Goal: Transaction & Acquisition: Book appointment/travel/reservation

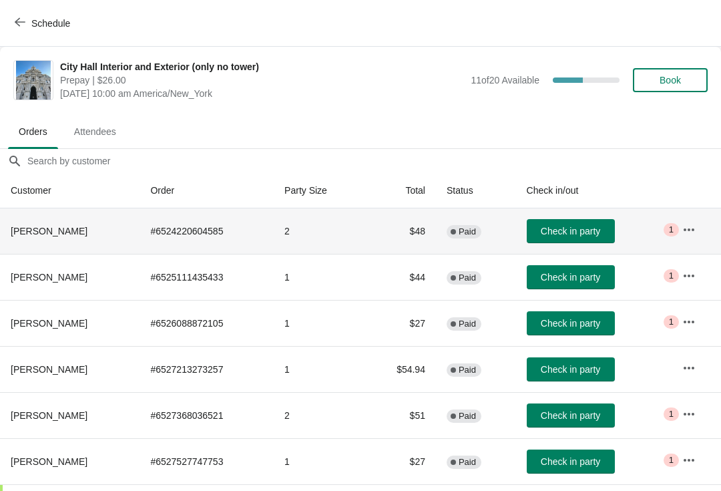
scroll to position [39, 1]
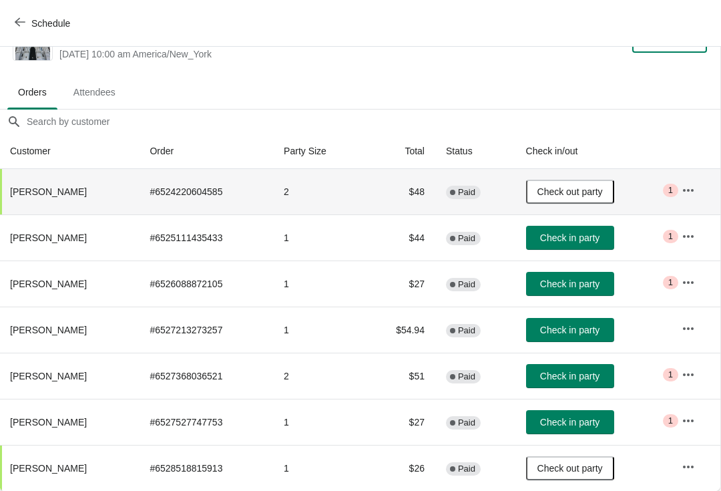
click at [558, 372] on span "Check in party" at bounding box center [569, 376] width 59 height 11
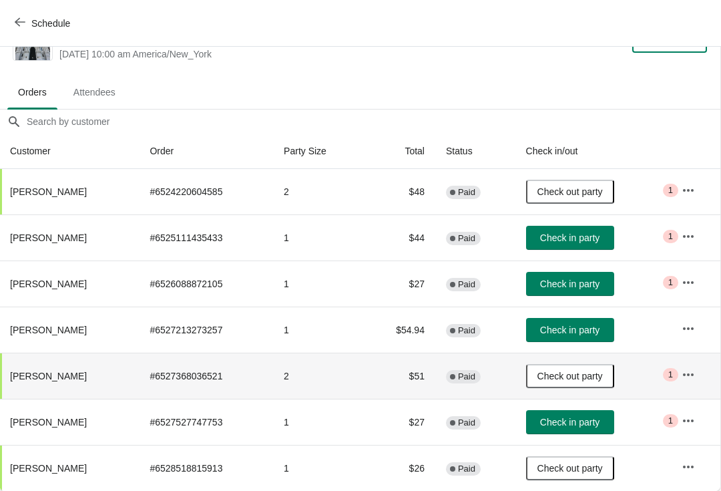
click at [7, 32] on button "Schedule" at bounding box center [44, 23] width 74 height 24
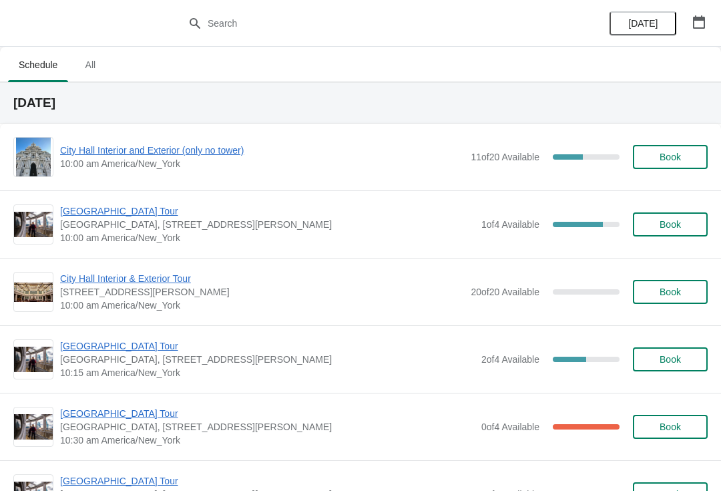
click at [116, 214] on span "[GEOGRAPHIC_DATA] Tour" at bounding box center [267, 210] width 415 height 13
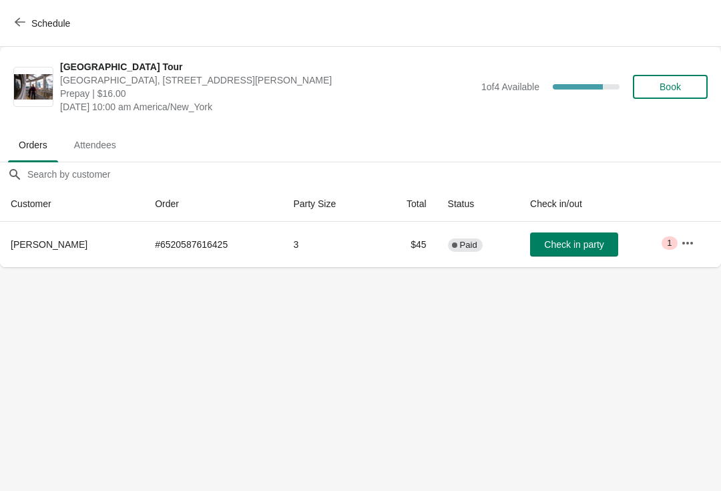
click at [584, 237] on button "Check in party" at bounding box center [574, 244] width 88 height 24
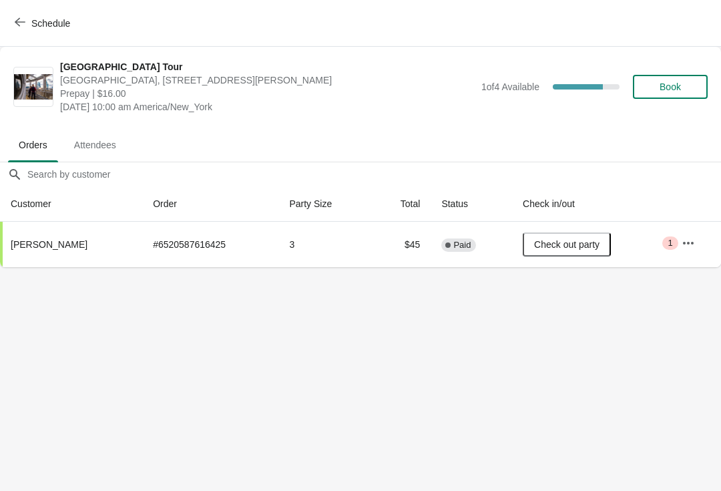
click at [19, 21] on icon "button" at bounding box center [20, 22] width 11 height 11
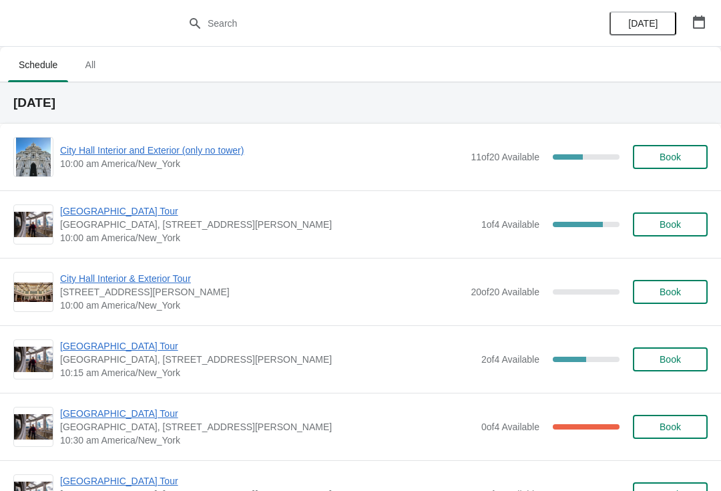
click at [183, 138] on div "City Hall Interior and Exterior (only no tower) 10:00 am America/New_York 11 of…" at bounding box center [360, 157] width 695 height 40
click at [204, 145] on span "City Hall Interior and Exterior (only no tower)" at bounding box center [262, 150] width 404 height 13
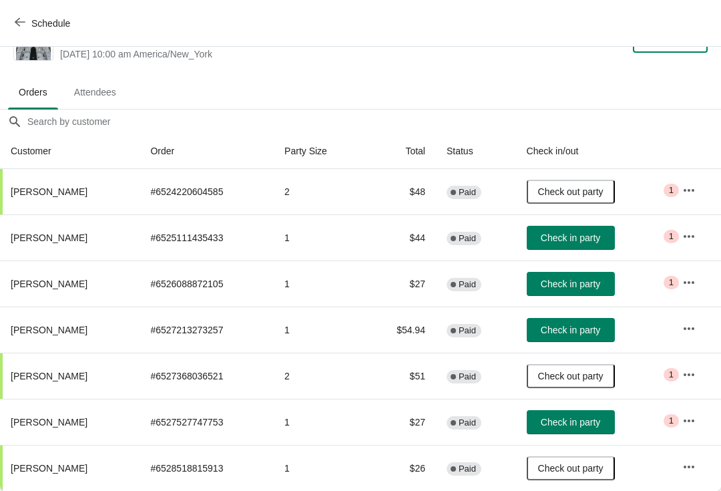
scroll to position [39, 0]
click at [33, 18] on span "Schedule" at bounding box center [50, 23] width 39 height 11
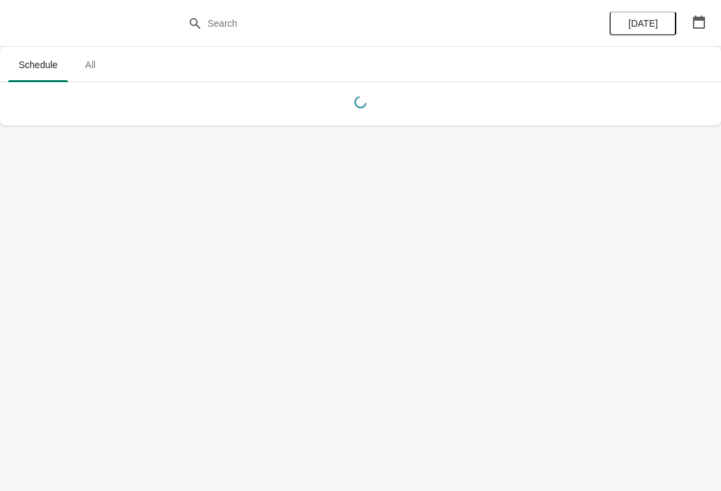
scroll to position [0, 0]
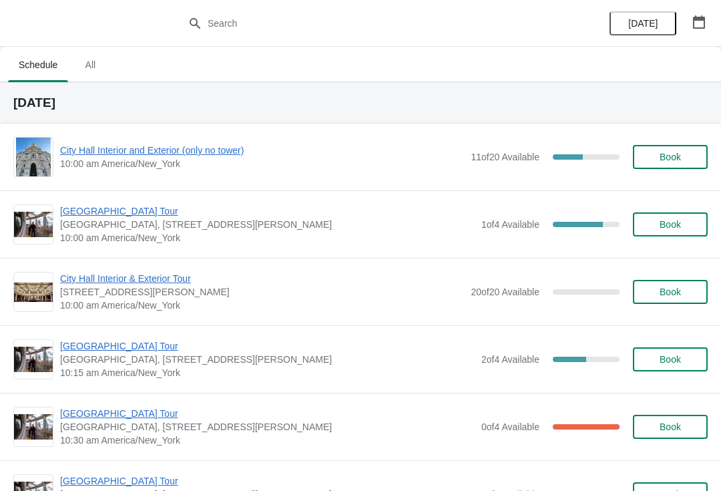
click at [203, 144] on span "City Hall Interior and Exterior (only no tower)" at bounding box center [262, 150] width 404 height 13
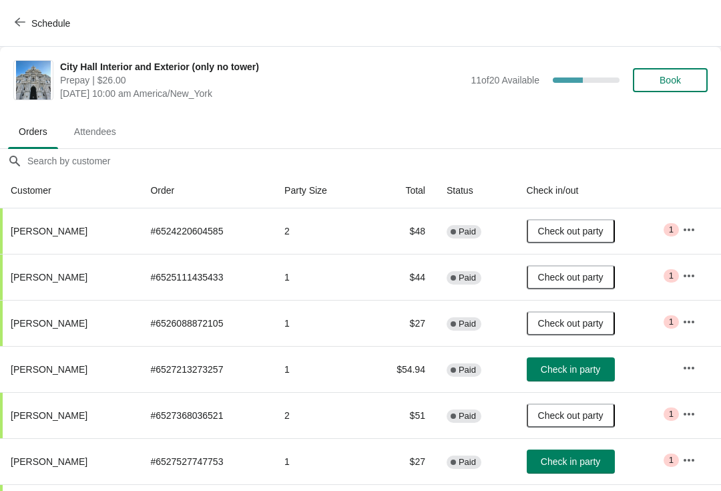
click at [676, 79] on span "Book" at bounding box center [670, 80] width 21 height 11
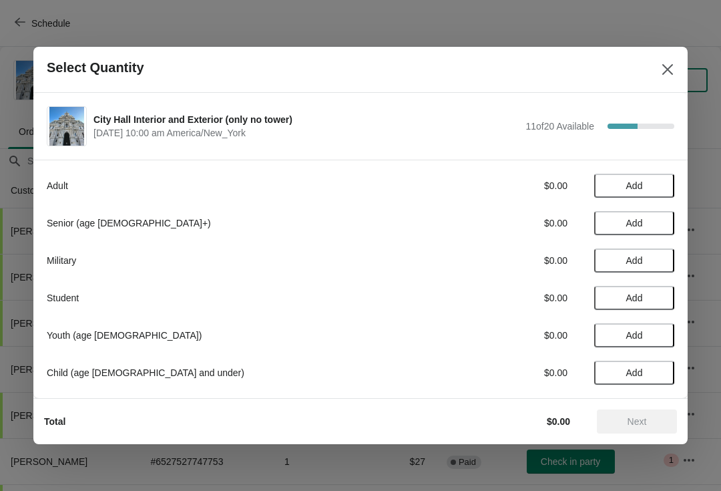
click at [653, 220] on span "Add" at bounding box center [634, 223] width 56 height 11
click at [653, 262] on span "Add" at bounding box center [634, 260] width 56 height 11
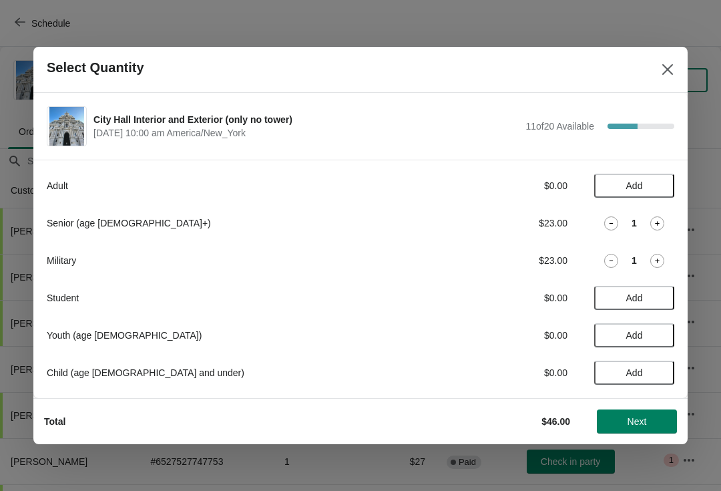
click at [609, 224] on icon at bounding box center [611, 223] width 14 height 14
click at [611, 258] on icon at bounding box center [611, 261] width 14 height 14
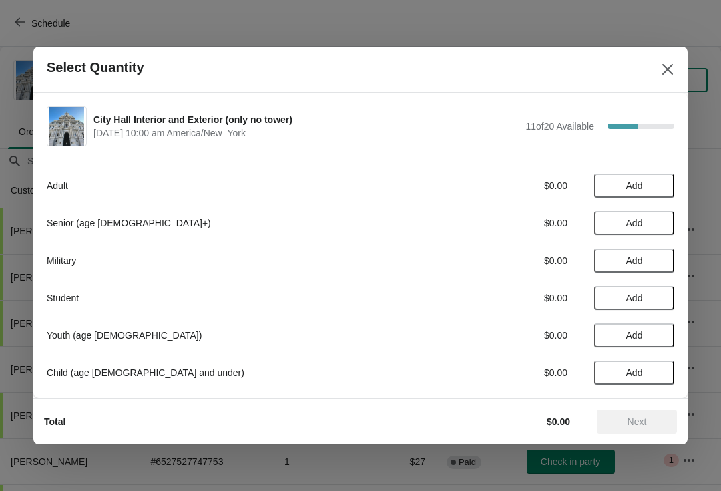
click at [659, 301] on span "Add" at bounding box center [634, 298] width 56 height 11
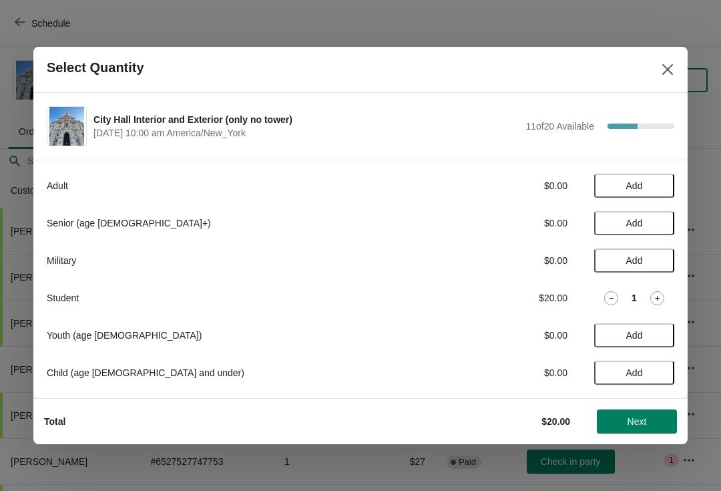
click at [637, 418] on span "Next" at bounding box center [637, 421] width 19 height 11
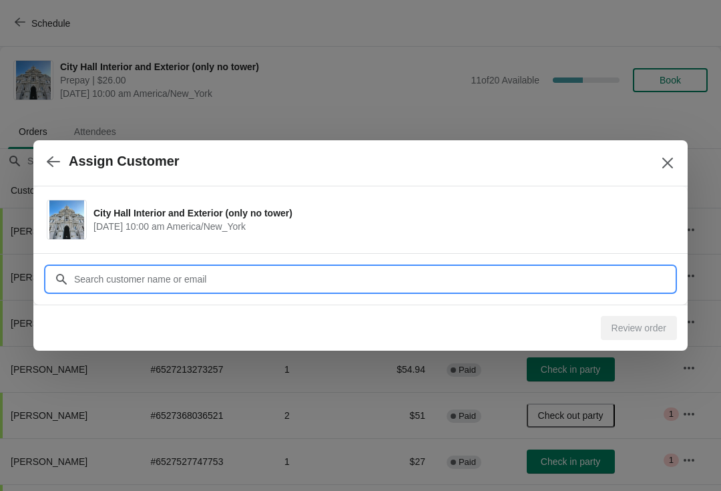
click at [225, 281] on input "Customer" at bounding box center [373, 279] width 601 height 24
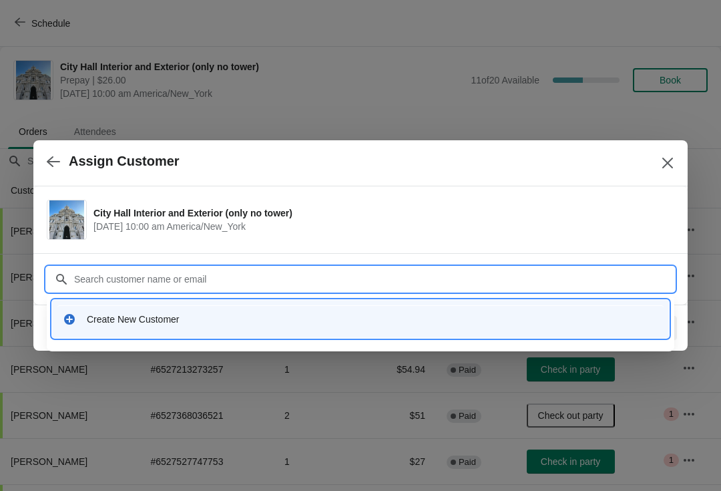
click at [184, 320] on div "Create New Customer" at bounding box center [373, 319] width 572 height 13
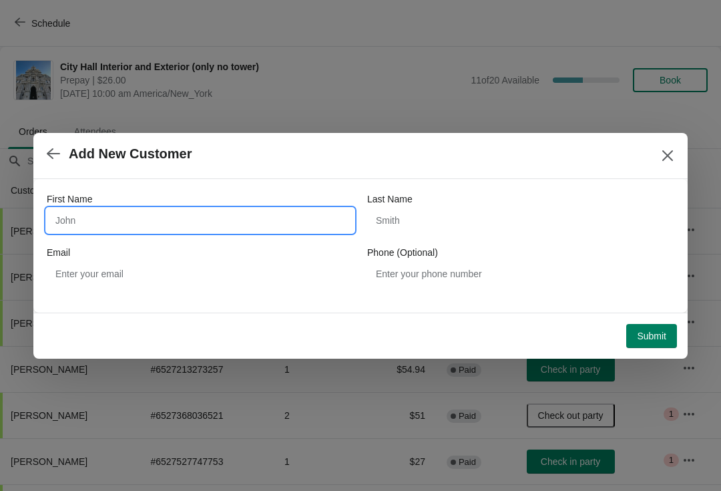
click at [226, 208] on input "First Name" at bounding box center [200, 220] width 307 height 24
type input "Gail"
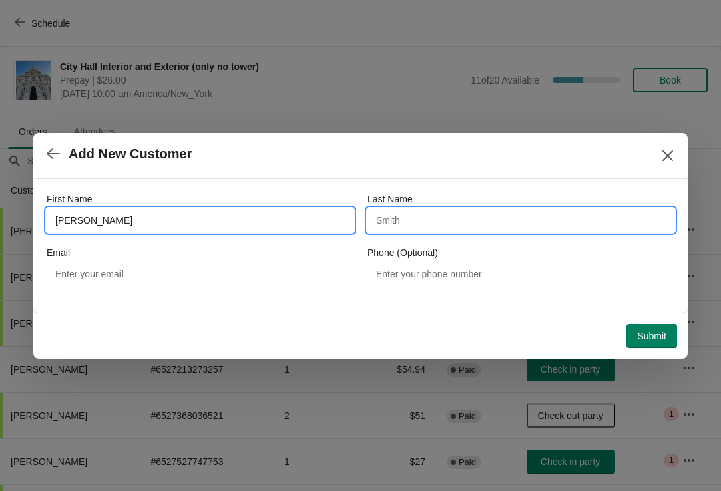
click at [425, 232] on input "Last Name" at bounding box center [520, 220] width 307 height 24
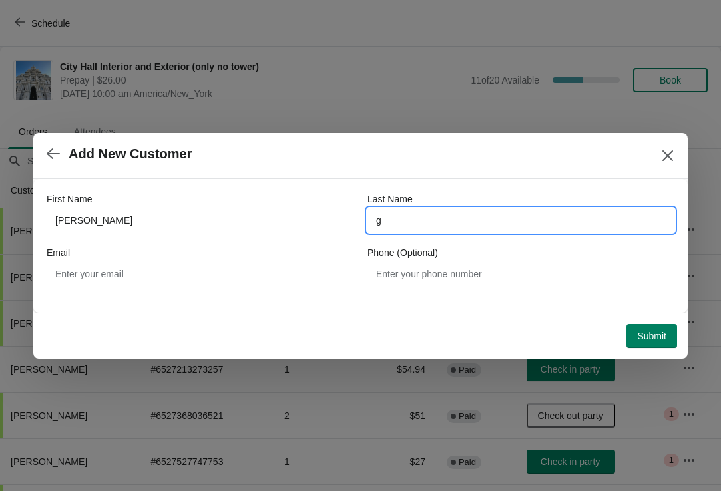
type input "g"
click at [646, 329] on button "Submit" at bounding box center [651, 336] width 51 height 24
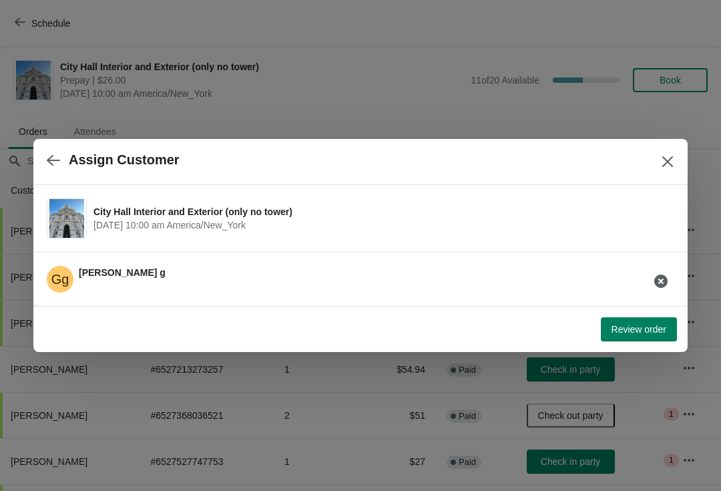
click at [642, 324] on span "Review order" at bounding box center [639, 329] width 55 height 11
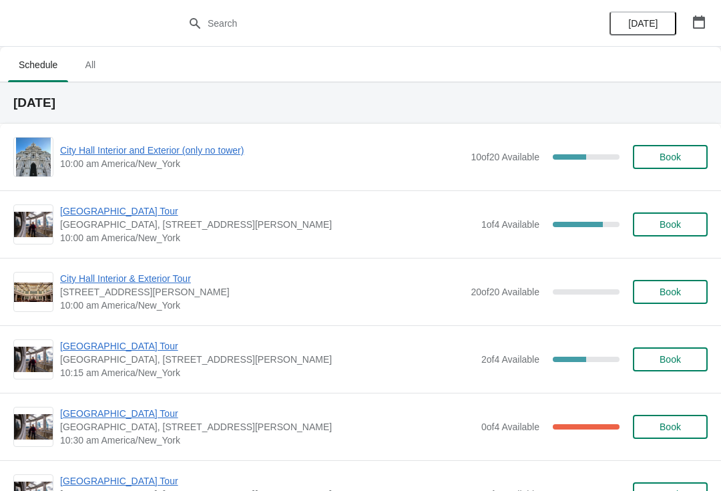
click at [201, 153] on span "City Hall Interior and Exterior (only no tower)" at bounding box center [262, 150] width 404 height 13
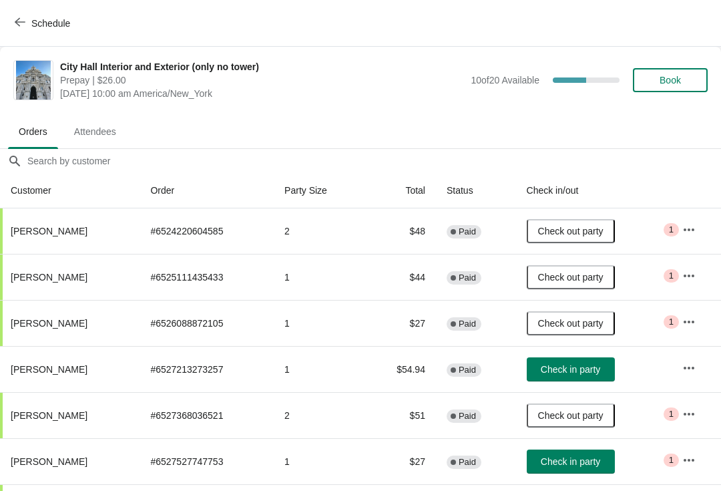
click at [673, 82] on span "Book" at bounding box center [670, 80] width 21 height 11
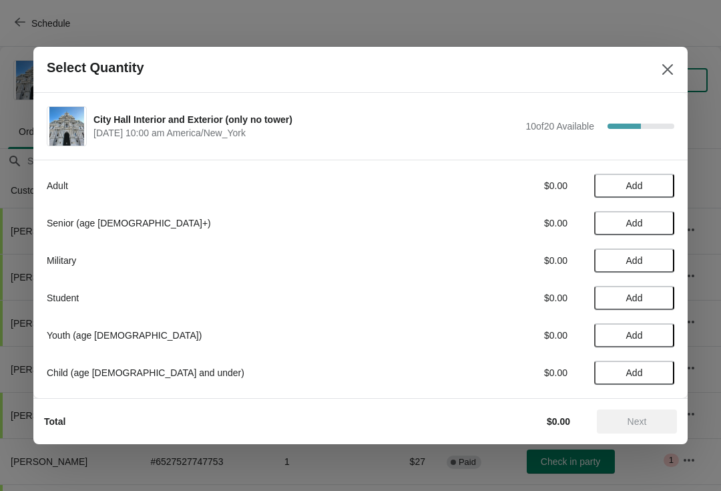
click at [645, 299] on span "Add" at bounding box center [634, 298] width 56 height 11
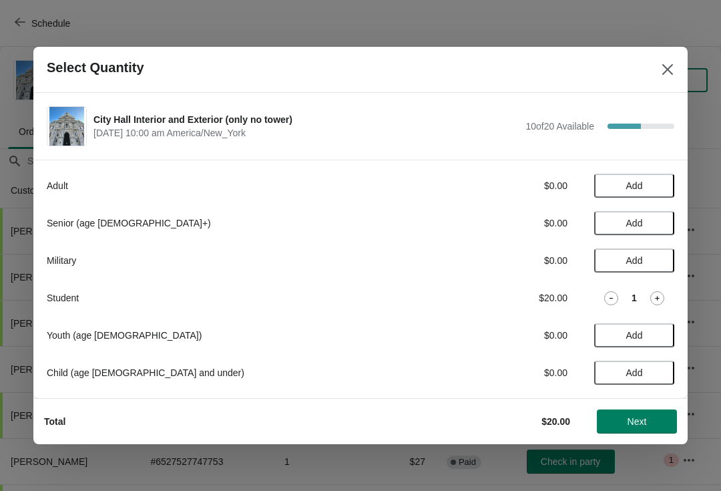
click at [636, 420] on span "Next" at bounding box center [637, 421] width 19 height 11
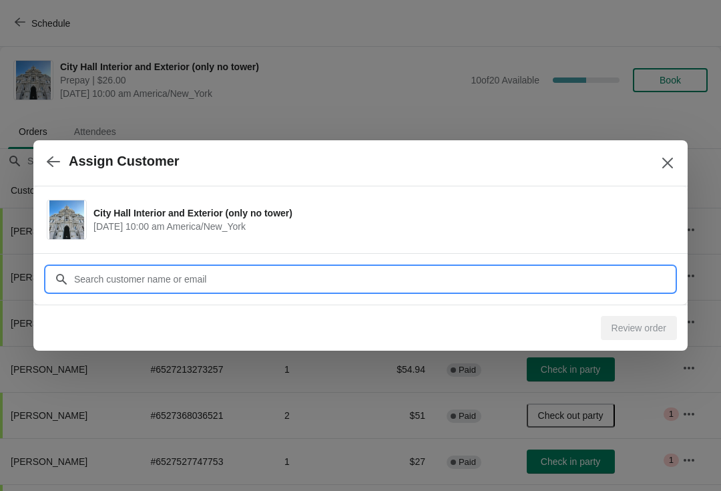
click at [280, 278] on input "Customer" at bounding box center [373, 279] width 601 height 24
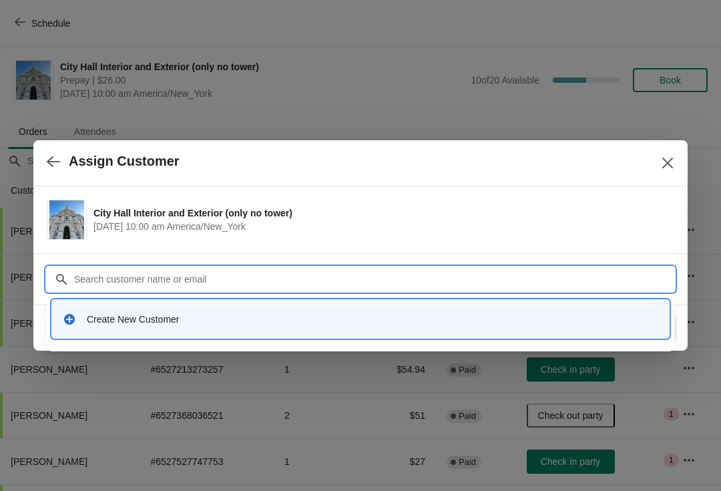
click at [162, 314] on div "Create New Customer" at bounding box center [373, 319] width 572 height 13
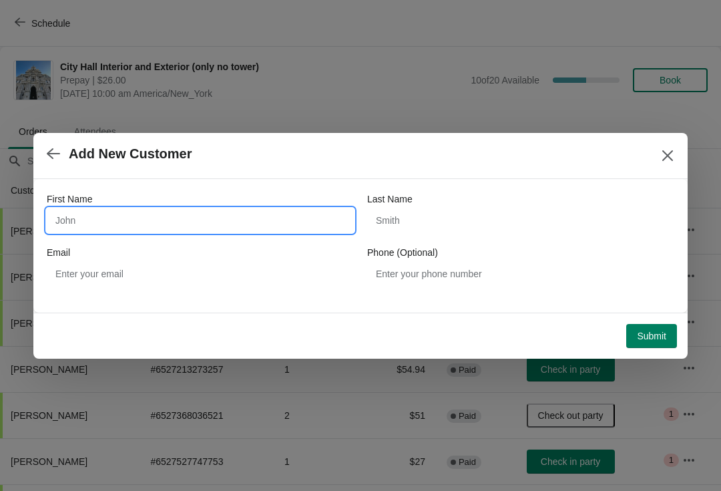
click at [202, 217] on input "First Name" at bounding box center [200, 220] width 307 height 24
type input "Arlene"
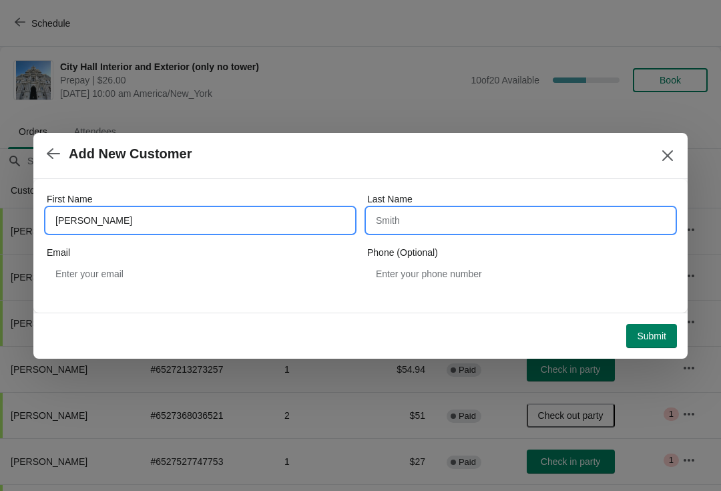
click at [455, 216] on input "Last Name" at bounding box center [520, 220] width 307 height 24
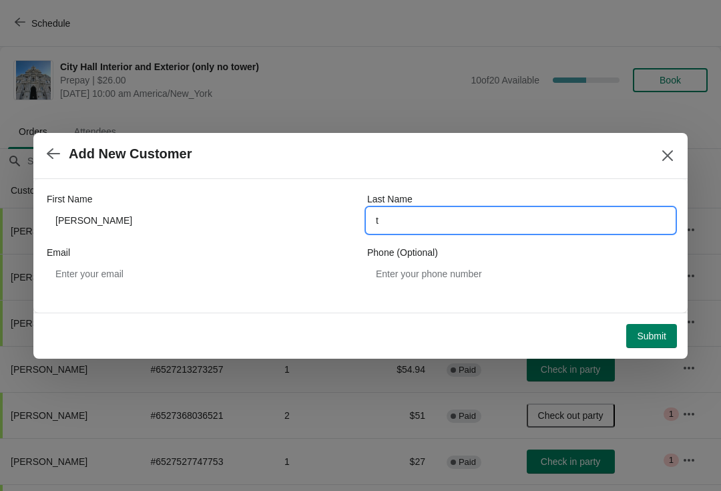
type input "t"
click at [657, 328] on button "Submit" at bounding box center [651, 336] width 51 height 24
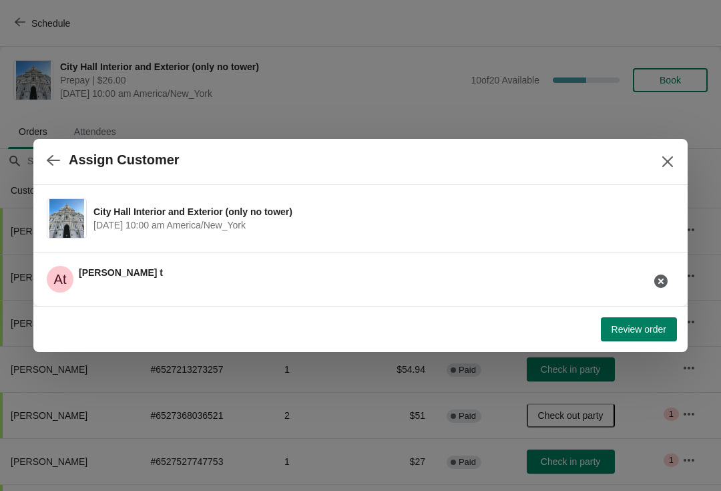
click at [646, 325] on span "Review order" at bounding box center [639, 329] width 55 height 11
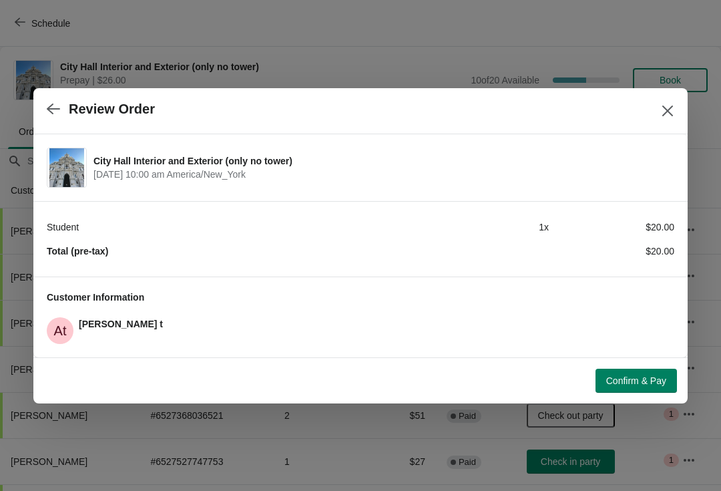
click at [642, 375] on span "Confirm & Pay" at bounding box center [636, 380] width 60 height 11
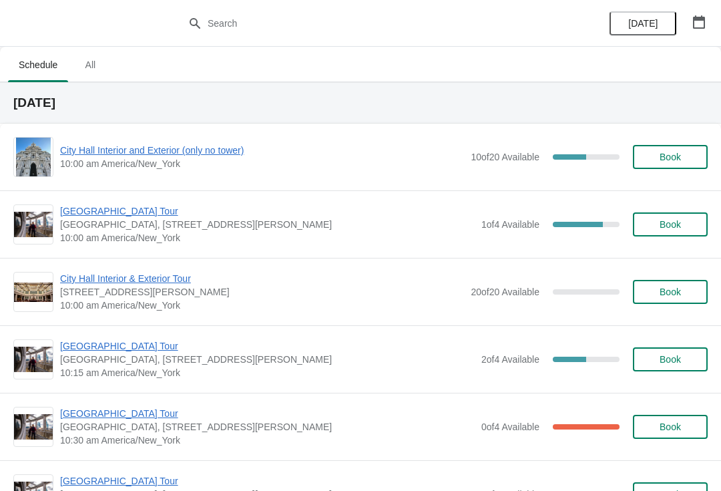
click at [673, 158] on span "Book" at bounding box center [670, 157] width 21 height 11
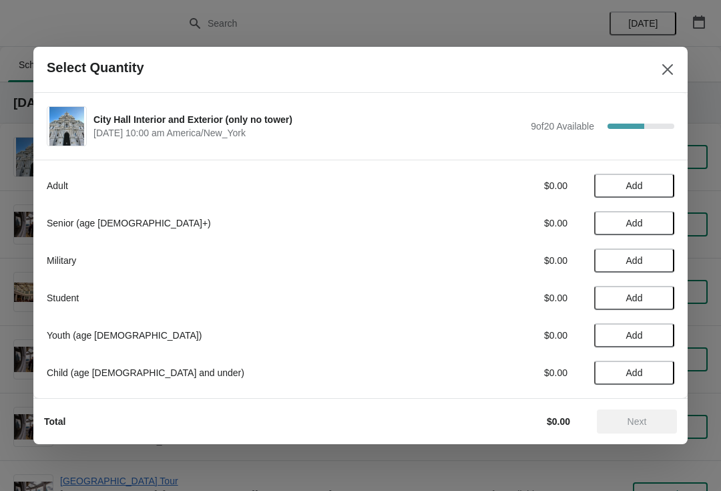
click at [632, 324] on button "Add" at bounding box center [634, 335] width 80 height 24
click at [618, 417] on span "Next" at bounding box center [637, 421] width 59 height 11
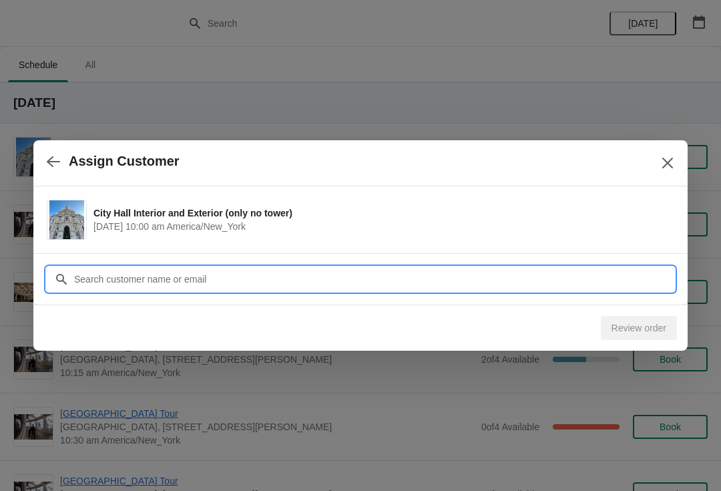
click at [341, 277] on input "Customer" at bounding box center [373, 279] width 601 height 24
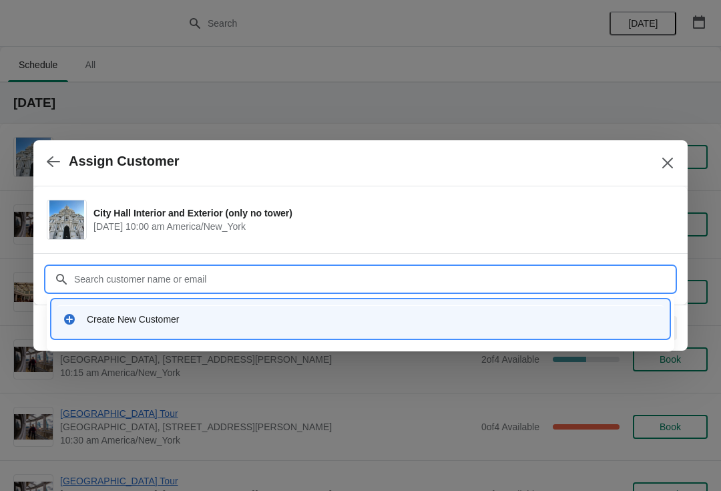
click at [194, 318] on div "Create New Customer" at bounding box center [373, 319] width 572 height 13
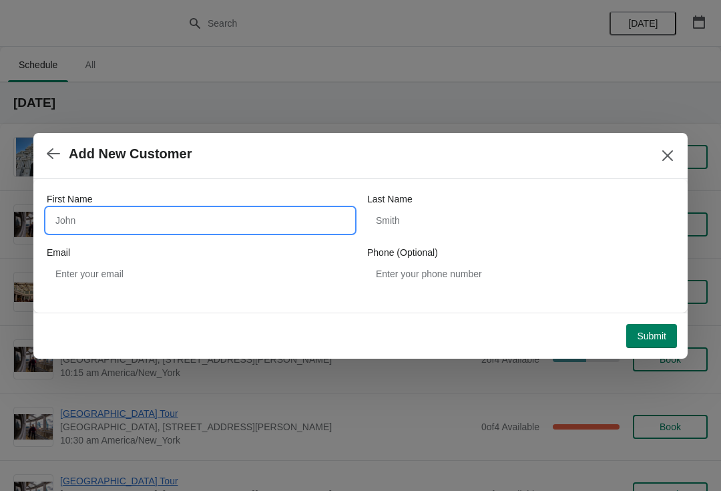
click at [234, 218] on input "First Name" at bounding box center [200, 220] width 307 height 24
type input "Elaine"
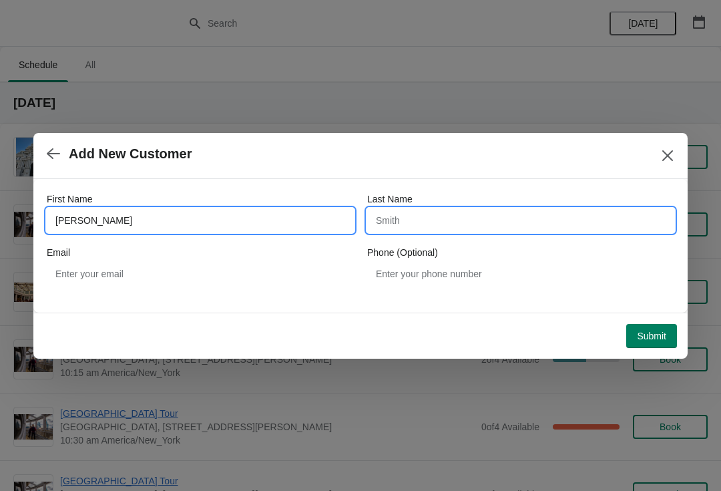
click at [449, 211] on input "Last Name" at bounding box center [520, 220] width 307 height 24
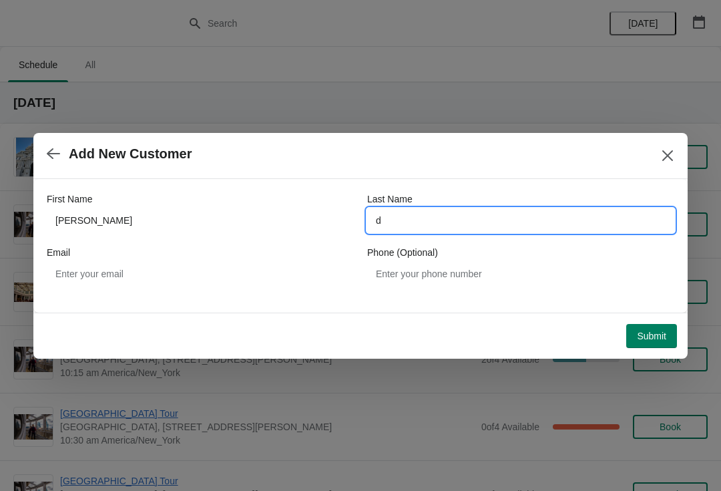
type input "d"
click at [655, 325] on button "Submit" at bounding box center [651, 336] width 51 height 24
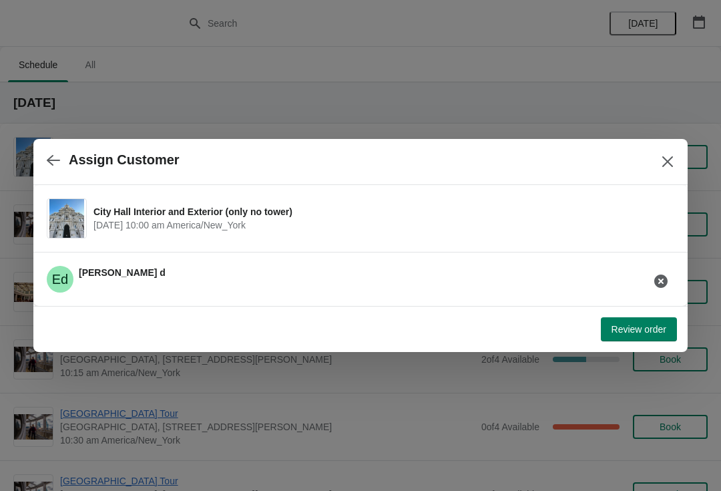
click at [648, 326] on span "Review order" at bounding box center [639, 329] width 55 height 11
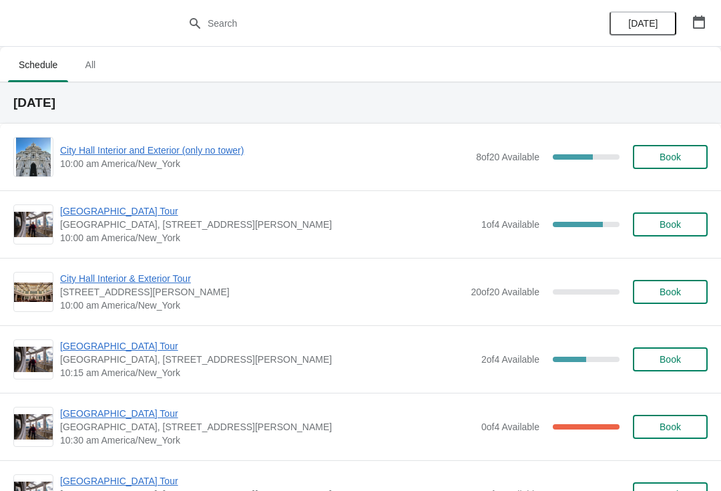
click at [676, 146] on button "Book" at bounding box center [670, 157] width 75 height 24
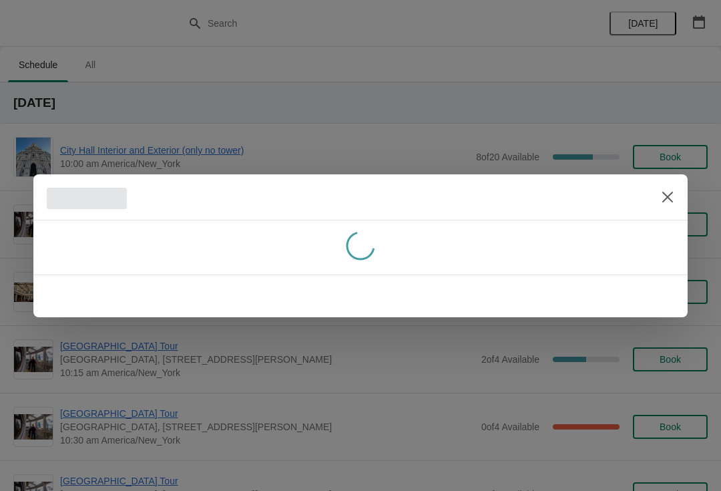
click at [684, 158] on div at bounding box center [360, 245] width 721 height 491
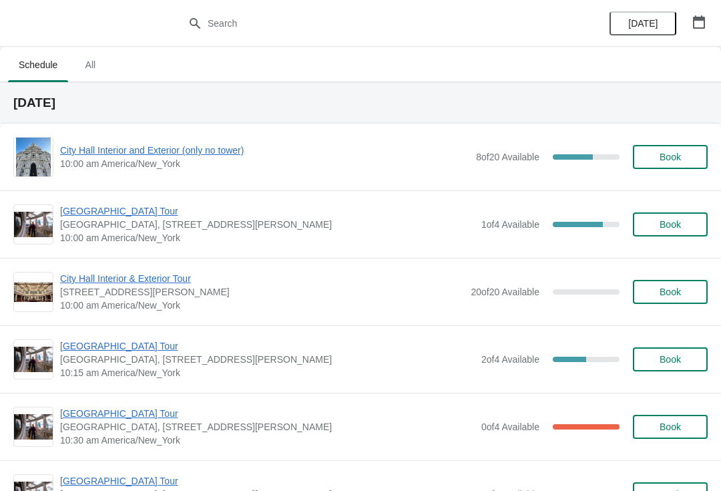
click at [674, 161] on span "Book" at bounding box center [670, 157] width 21 height 11
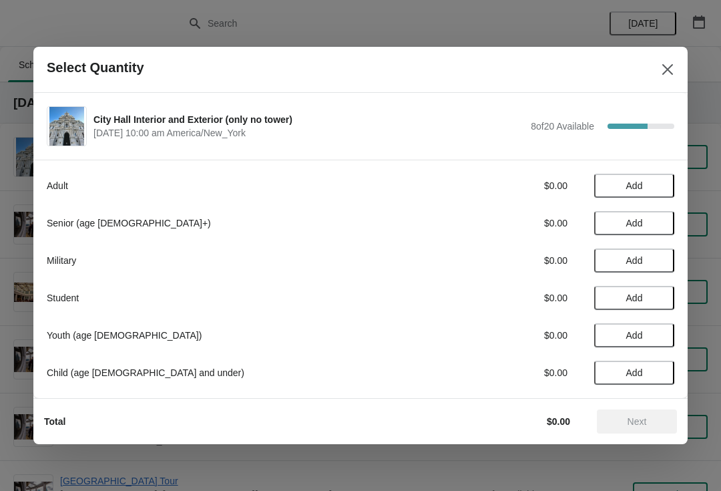
click at [646, 293] on span "Add" at bounding box center [634, 298] width 56 height 11
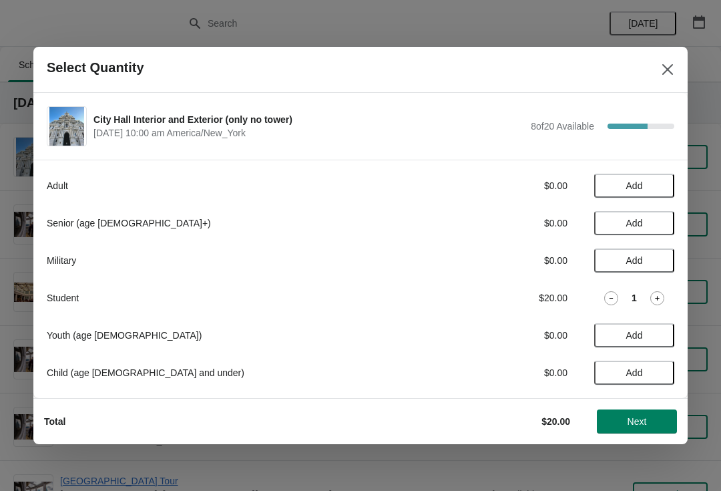
click at [629, 419] on span "Next" at bounding box center [637, 421] width 19 height 11
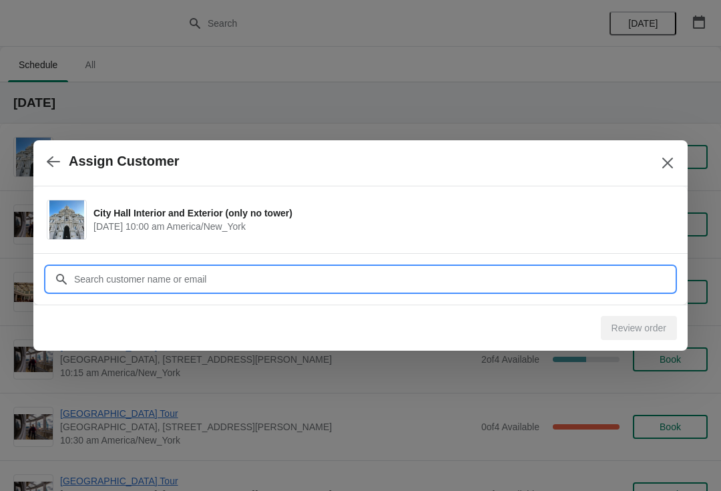
click at [304, 272] on input "Customer" at bounding box center [373, 279] width 601 height 24
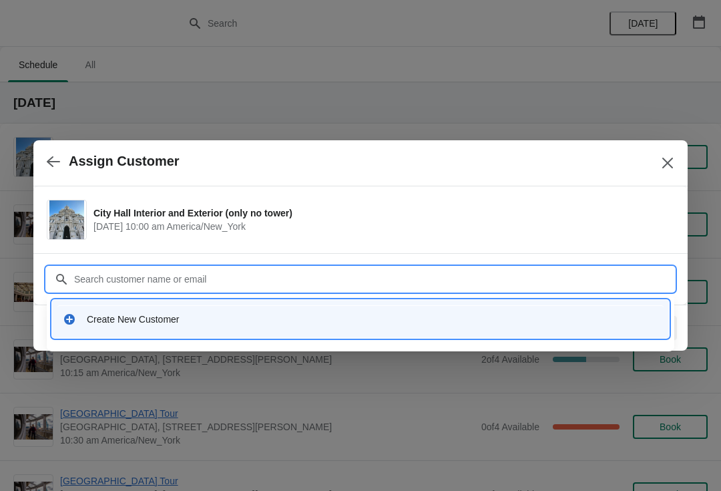
click at [203, 322] on div "Create New Customer" at bounding box center [373, 319] width 572 height 13
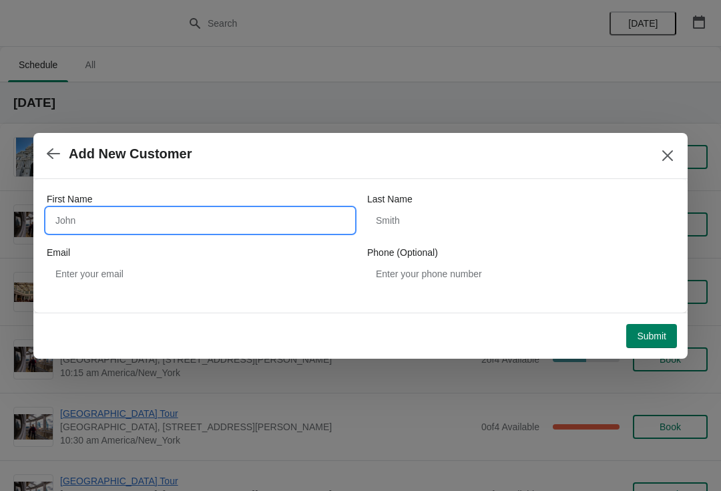
click at [210, 220] on input "First Name" at bounding box center [200, 220] width 307 height 24
type input "Kris"
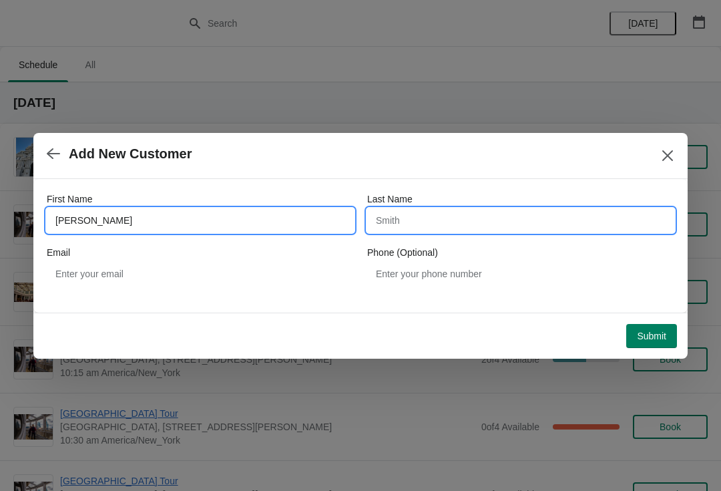
click at [441, 226] on input "Last Name" at bounding box center [520, 220] width 307 height 24
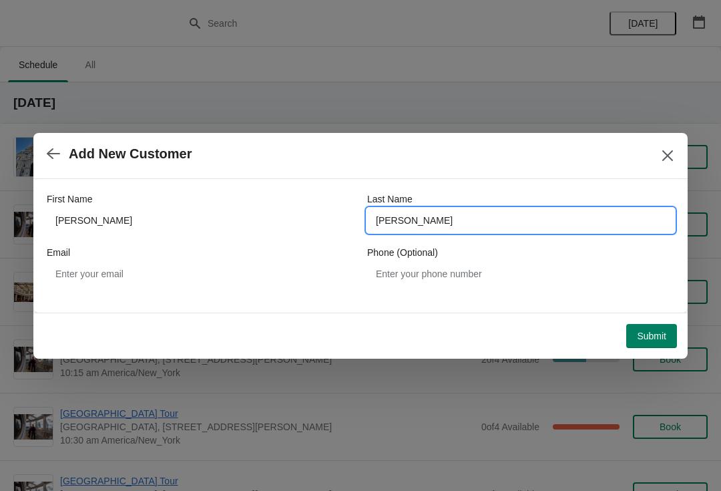
type input "baker"
click at [654, 332] on span "Submit" at bounding box center [651, 336] width 29 height 11
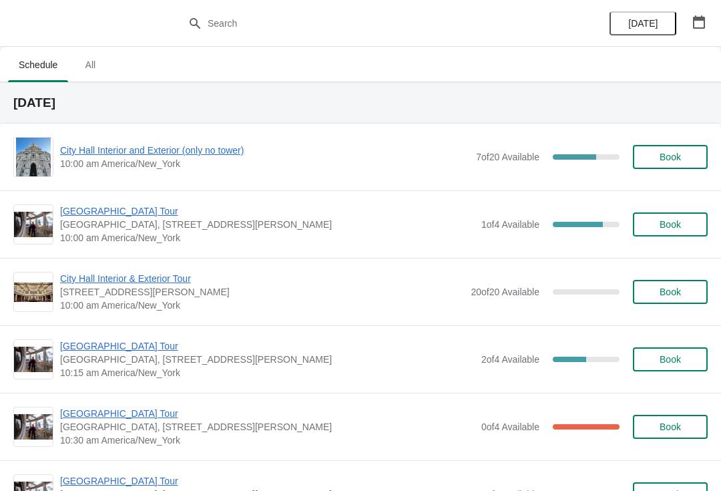
click at [667, 154] on span "Book" at bounding box center [670, 157] width 21 height 11
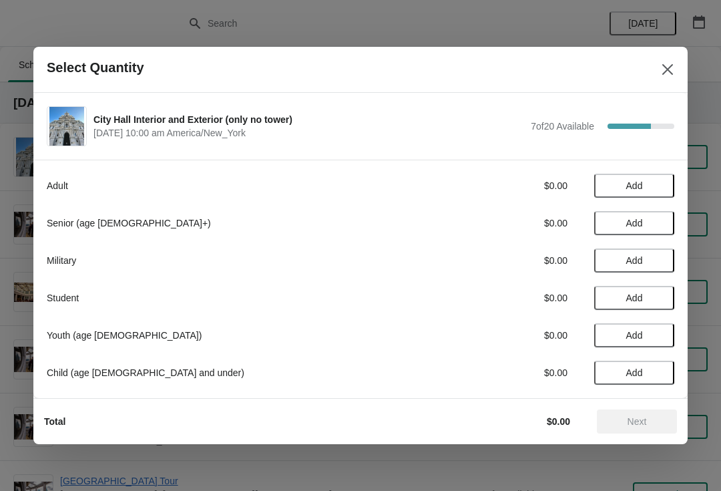
click at [645, 299] on span "Add" at bounding box center [634, 298] width 56 height 11
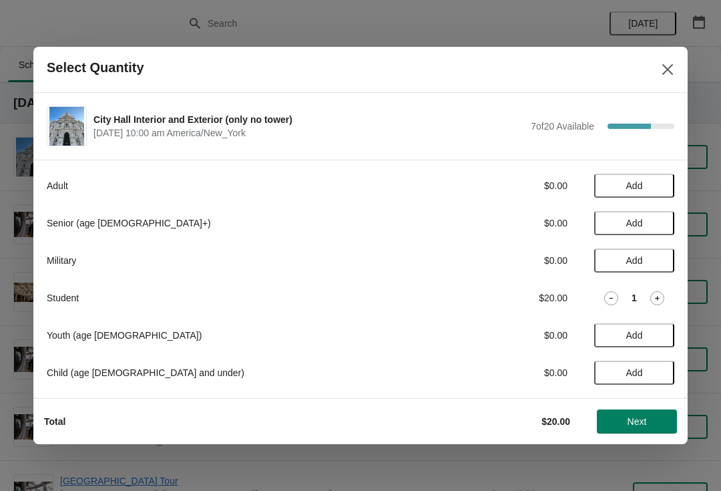
click at [656, 409] on button "Next" at bounding box center [637, 421] width 80 height 24
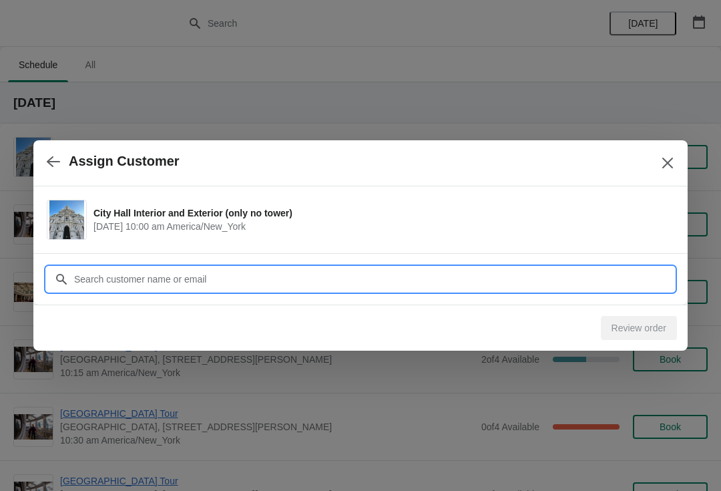
click at [368, 274] on input "Customer" at bounding box center [373, 279] width 601 height 24
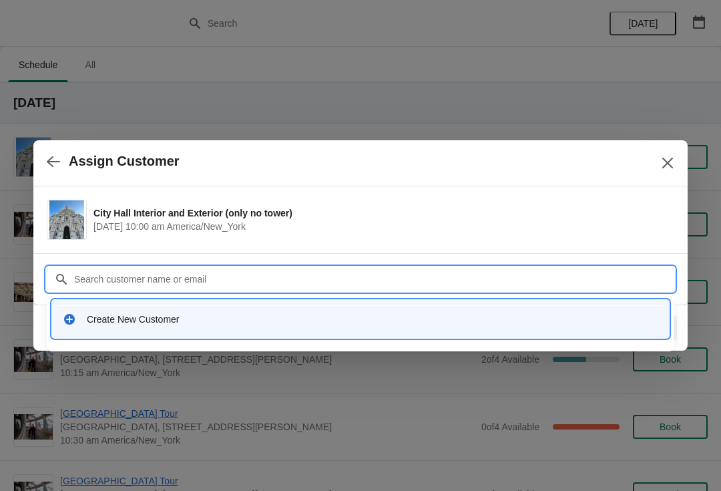
click at [186, 316] on div "Create New Customer" at bounding box center [373, 319] width 572 height 13
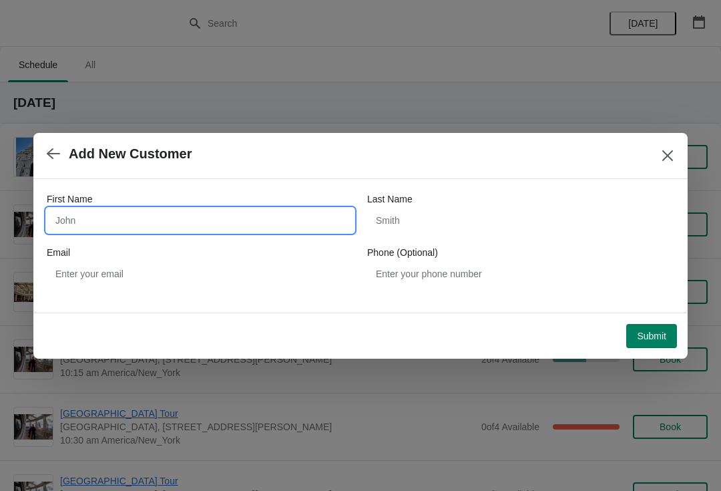
click at [238, 216] on input "First Name" at bounding box center [200, 220] width 307 height 24
type input "Jane"
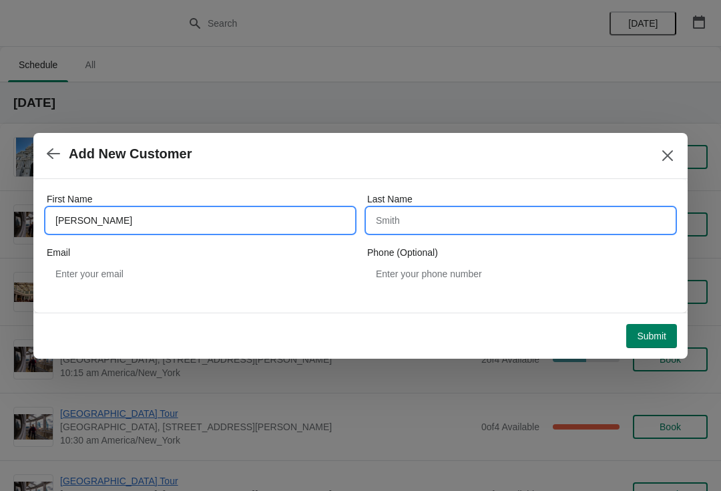
click at [477, 230] on input "Last Name" at bounding box center [520, 220] width 307 height 24
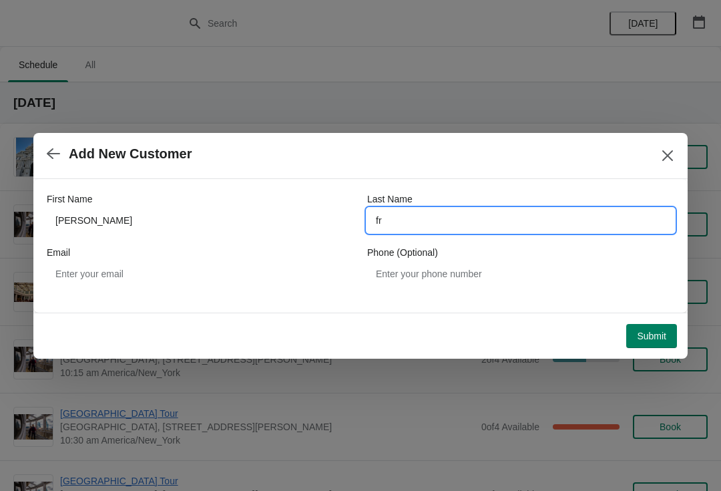
type input "fr"
click at [646, 325] on button "Submit" at bounding box center [651, 336] width 51 height 24
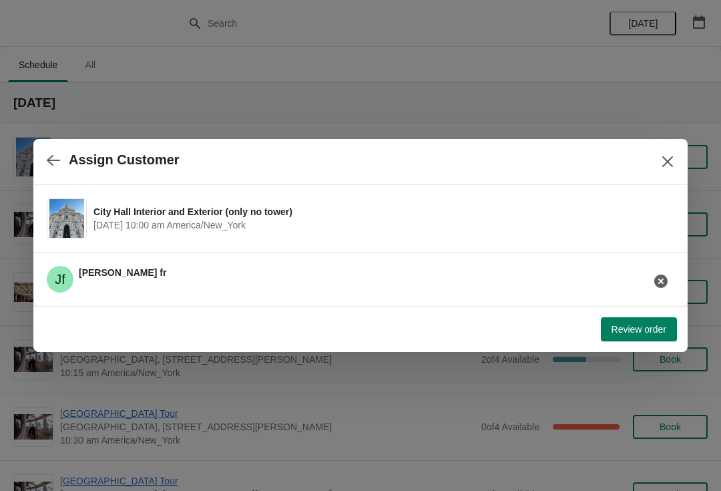
click at [632, 324] on span "Review order" at bounding box center [639, 329] width 55 height 11
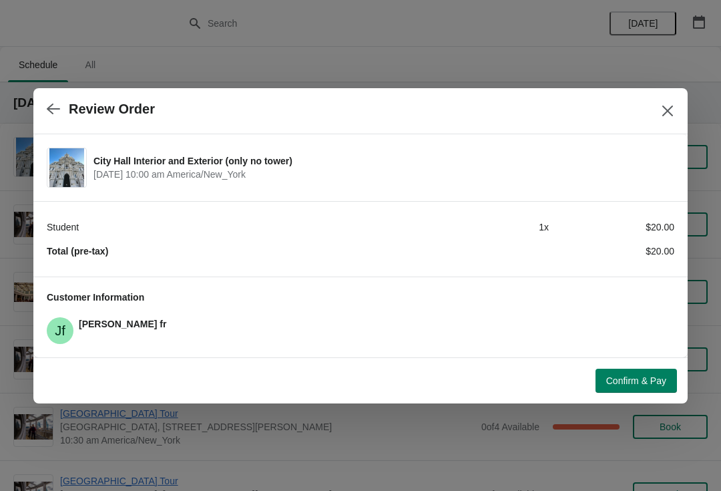
click at [621, 379] on span "Confirm & Pay" at bounding box center [636, 380] width 60 height 11
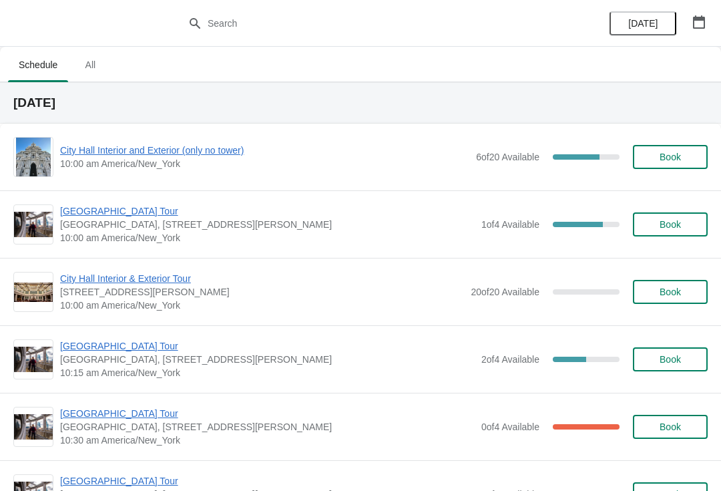
click at [662, 152] on span "Book" at bounding box center [670, 157] width 21 height 11
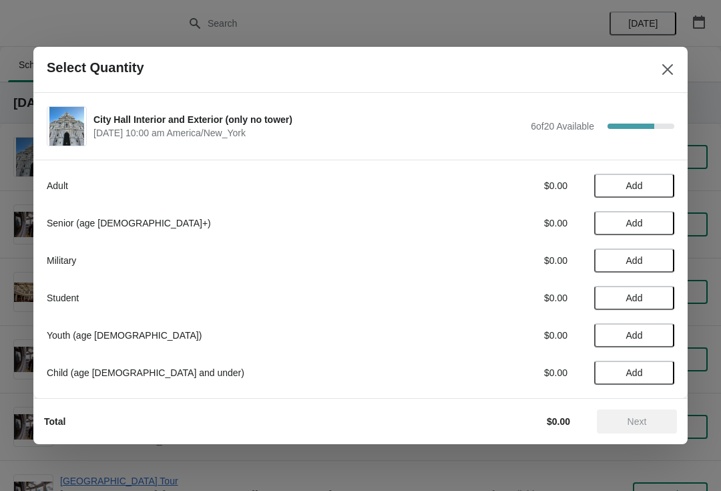
click at [650, 289] on button "Add" at bounding box center [634, 298] width 80 height 24
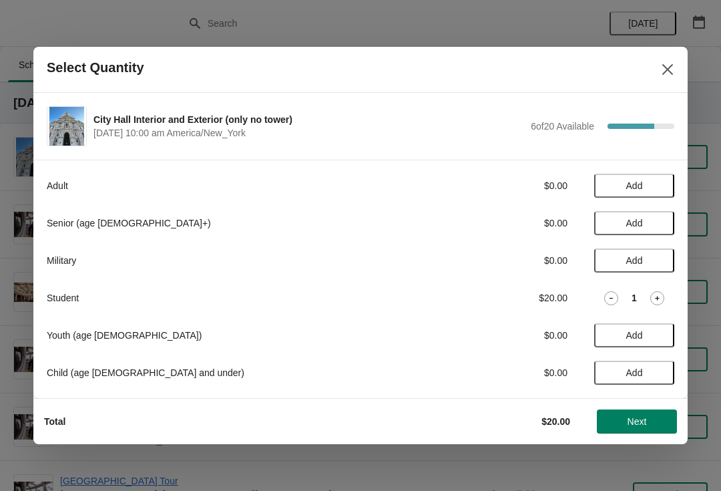
click at [663, 289] on div "Student $20.00 1" at bounding box center [361, 298] width 628 height 24
click at [650, 303] on icon at bounding box center [657, 298] width 14 height 14
click at [645, 415] on button "Next" at bounding box center [637, 421] width 80 height 24
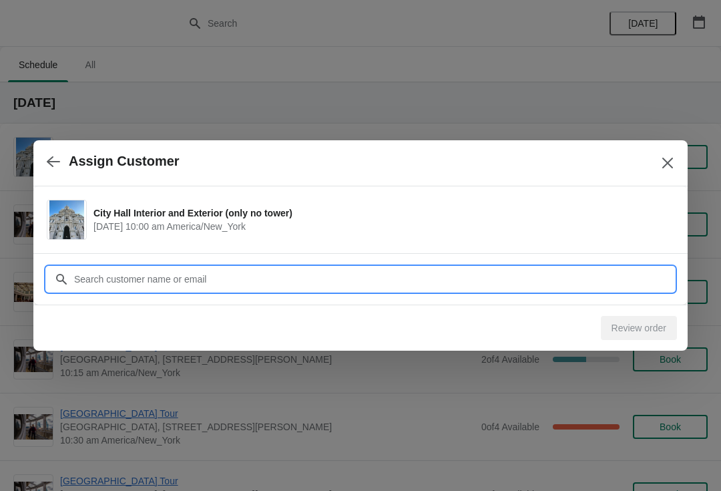
click at [218, 282] on input "Customer" at bounding box center [373, 279] width 601 height 24
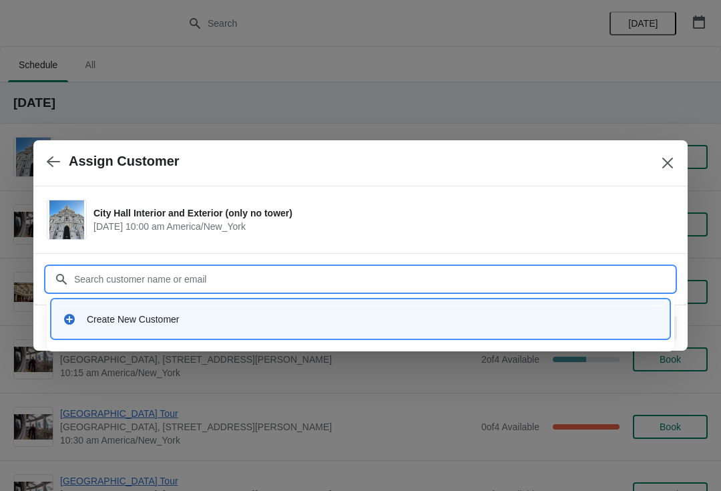
click at [135, 317] on div "Create New Customer" at bounding box center [373, 319] width 572 height 13
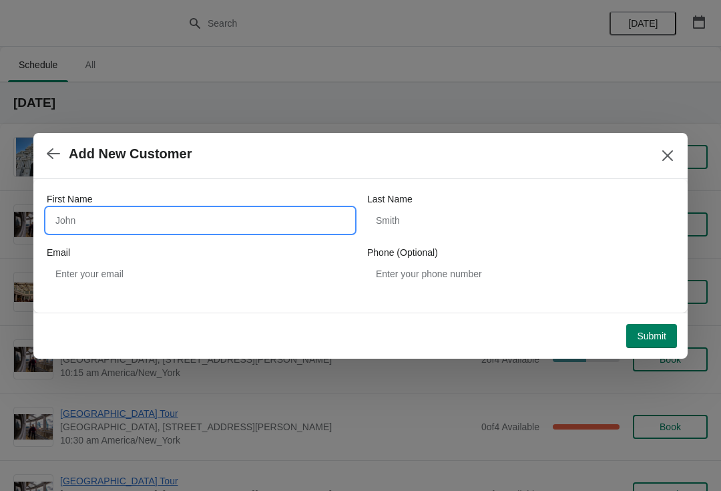
click at [149, 222] on input "First Name" at bounding box center [200, 220] width 307 height 24
type input "Dianeh"
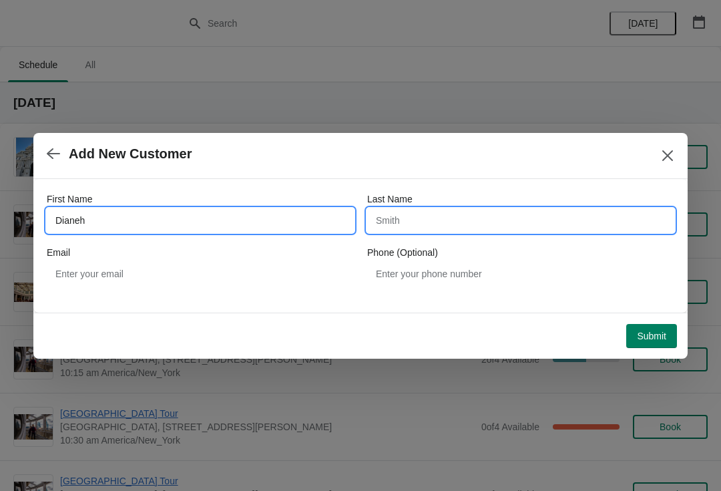
click at [419, 209] on input "Last Name" at bounding box center [520, 220] width 307 height 24
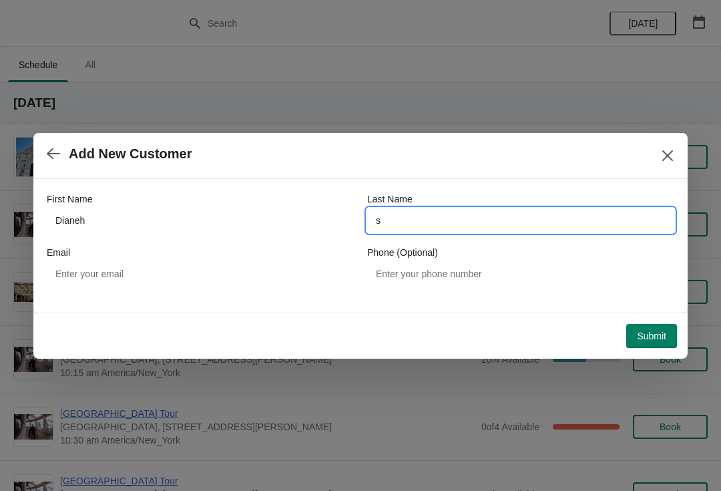
type input "s"
click at [638, 328] on button "Submit" at bounding box center [651, 336] width 51 height 24
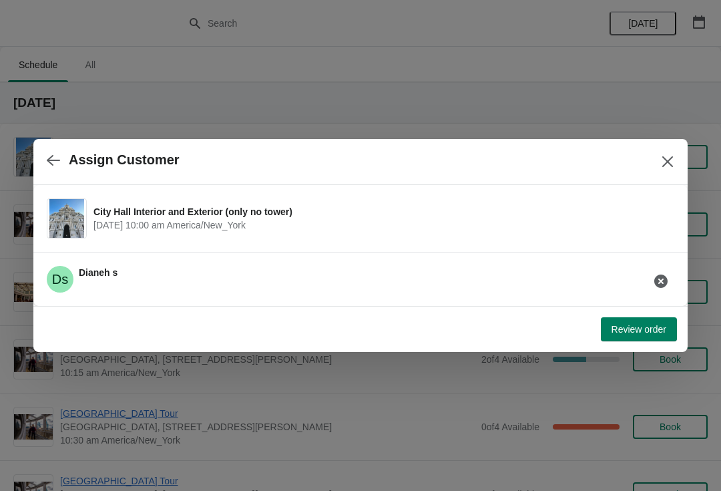
click at [622, 323] on button "Review order" at bounding box center [639, 329] width 76 height 24
